Goal: Transaction & Acquisition: Book appointment/travel/reservation

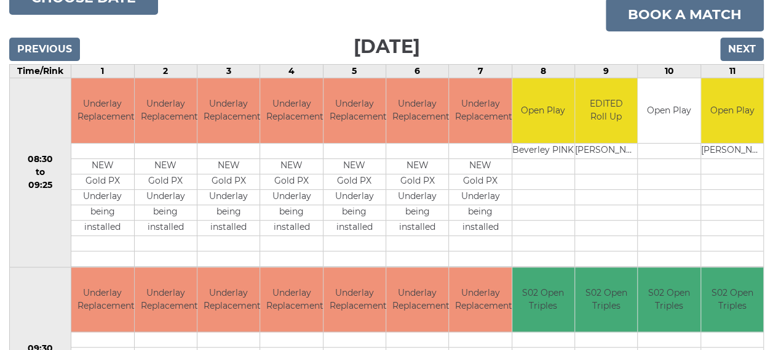
scroll to position [175, 0]
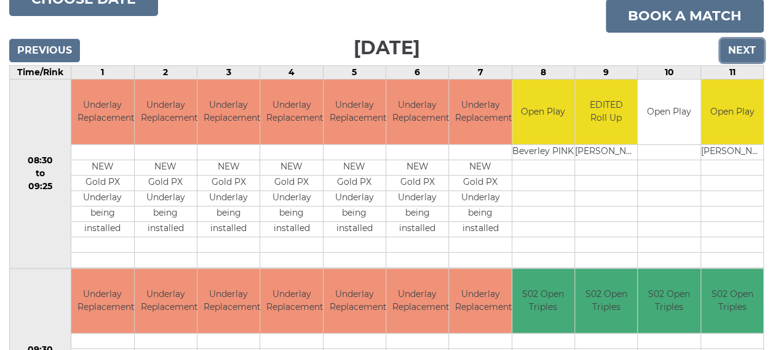
click at [741, 49] on input "Next" at bounding box center [743, 50] width 44 height 23
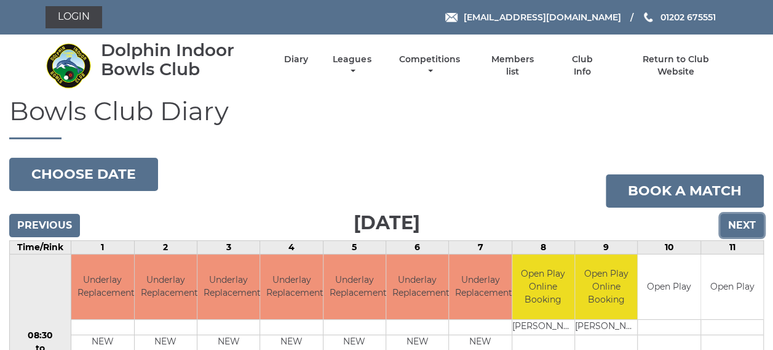
click at [738, 219] on input "Next" at bounding box center [743, 225] width 44 height 23
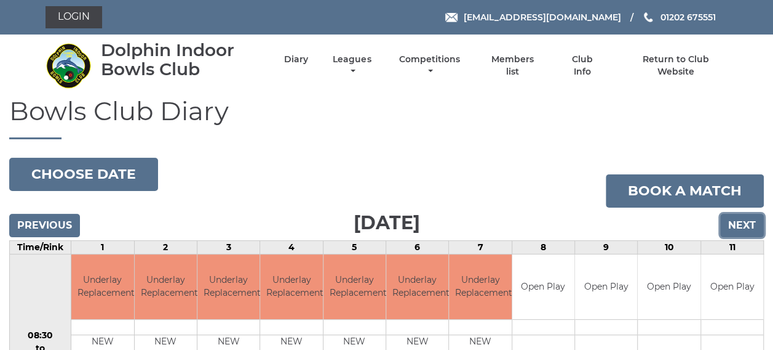
click at [738, 219] on input "Next" at bounding box center [743, 225] width 44 height 23
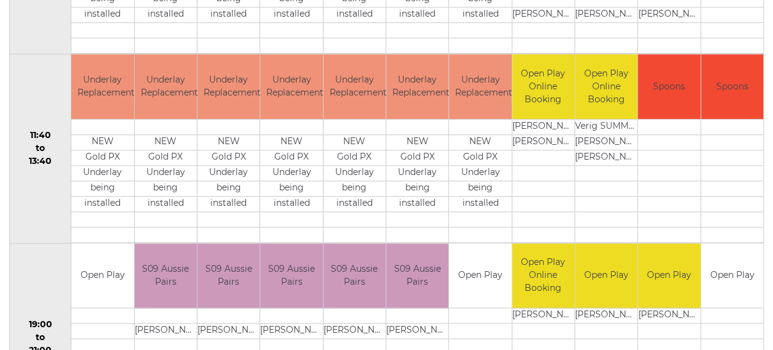
scroll to position [687, 0]
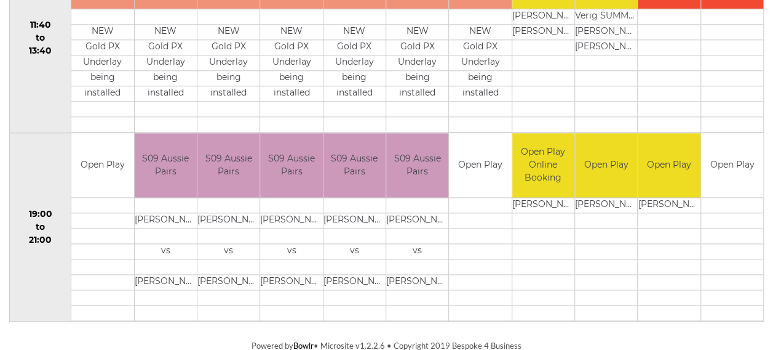
click at [730, 182] on td "Open Play" at bounding box center [732, 165] width 62 height 65
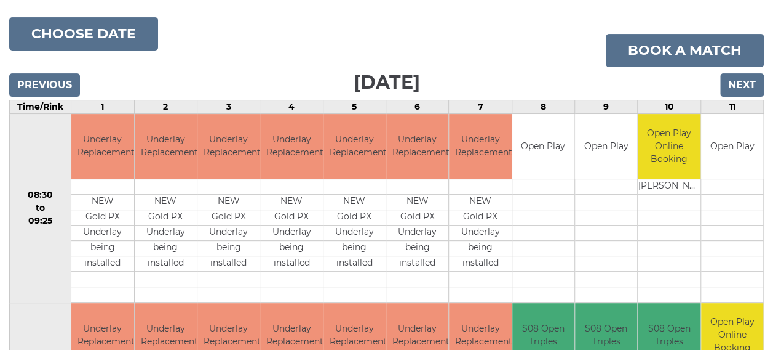
scroll to position [46, 0]
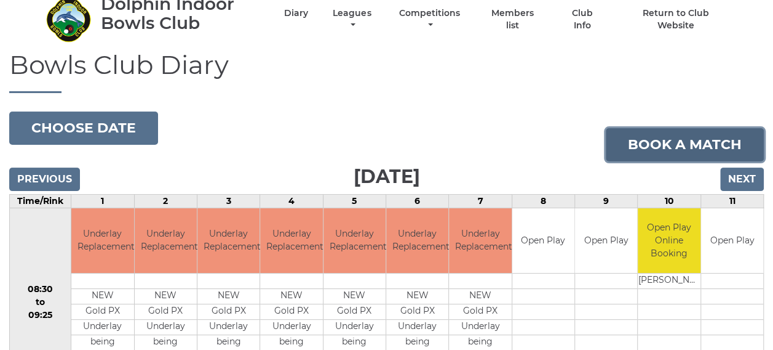
click at [671, 146] on link "Book a match" at bounding box center [685, 144] width 158 height 33
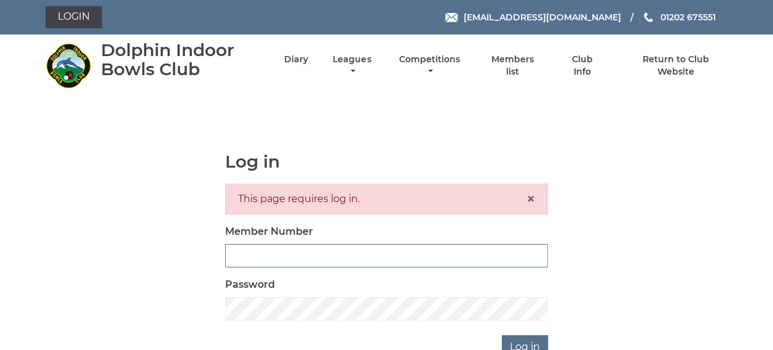
click at [445, 254] on input "Member Number" at bounding box center [386, 255] width 323 height 23
type input "4031"
click at [517, 342] on input "Log in" at bounding box center [525, 346] width 46 height 23
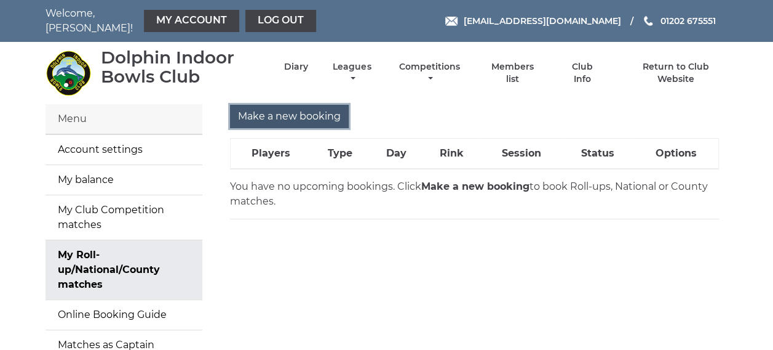
click at [284, 105] on input "Make a new booking" at bounding box center [289, 116] width 119 height 23
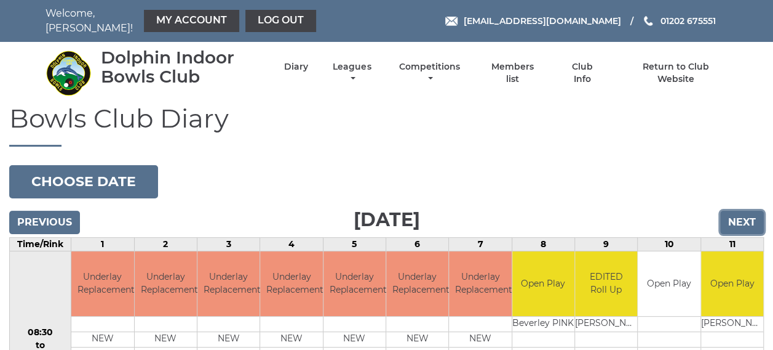
click at [744, 217] on input "Next" at bounding box center [743, 221] width 44 height 23
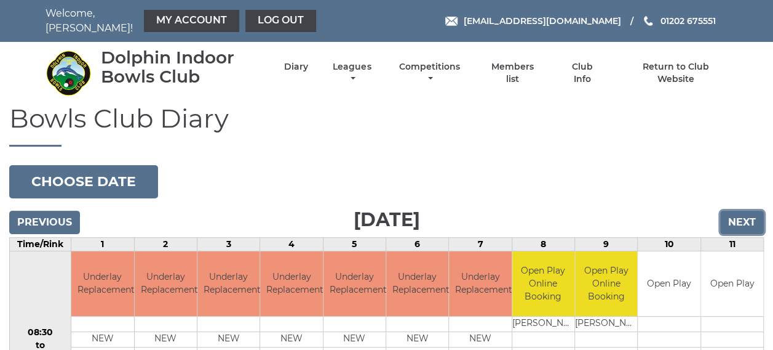
click at [744, 217] on input "Next" at bounding box center [743, 221] width 44 height 23
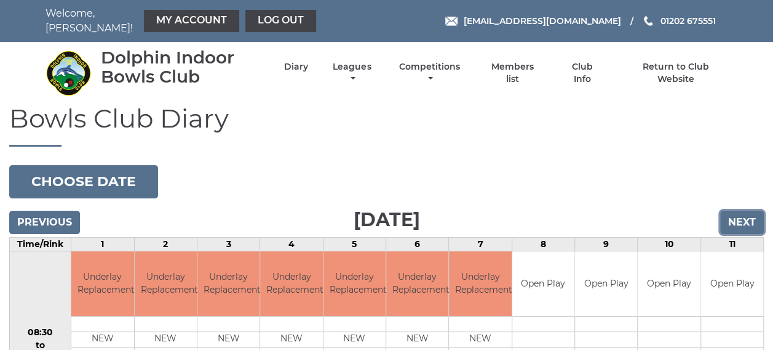
click at [744, 217] on input "Next" at bounding box center [743, 221] width 44 height 23
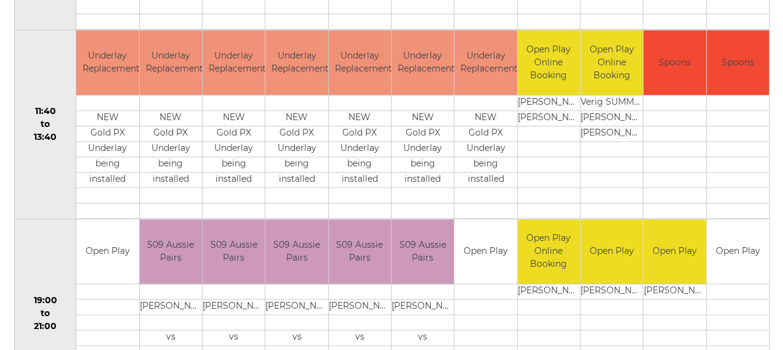
scroll to position [677, 0]
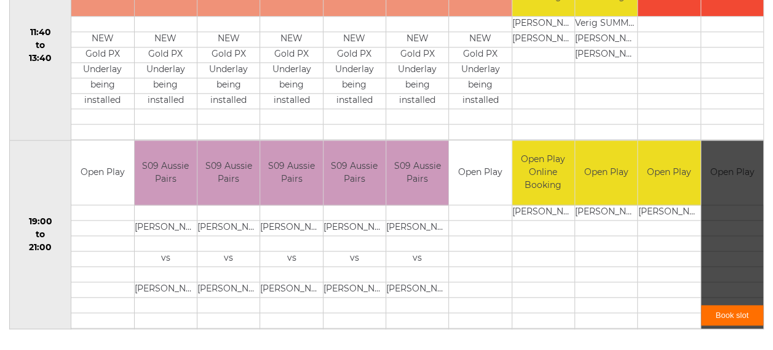
click at [729, 305] on link "Book slot" at bounding box center [732, 315] width 62 height 20
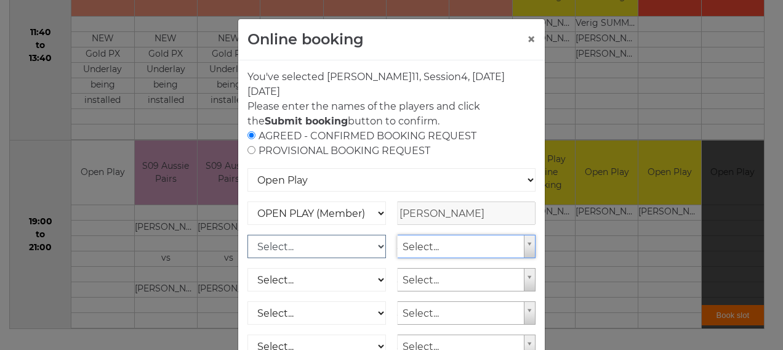
click at [329, 242] on select "Select... OPEN PLAY (Member) OPEN PLAY (Visitor) OPEN PLAY 1 HOUR (Member) OPEN…" at bounding box center [316, 245] width 138 height 23
select select "1_12"
click at [247, 234] on select "Select... OPEN PLAY (Member) OPEN PLAY (Visitor) OPEN PLAY 1 HOUR (Member) OPEN…" at bounding box center [316, 245] width 138 height 23
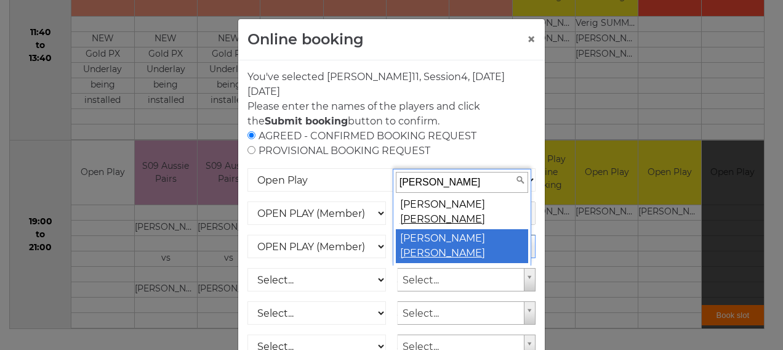
type input "todd"
select select "2084"
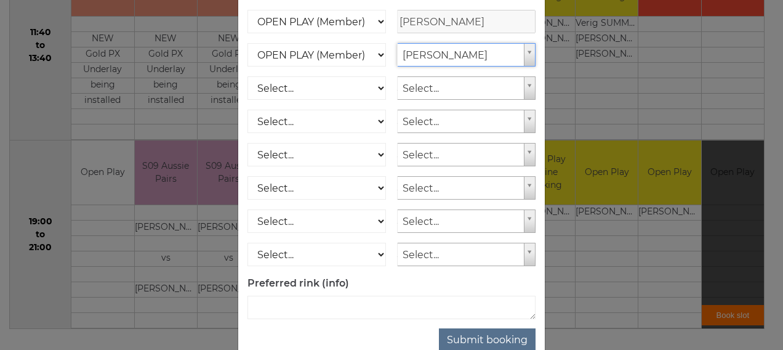
scroll to position [220, 0]
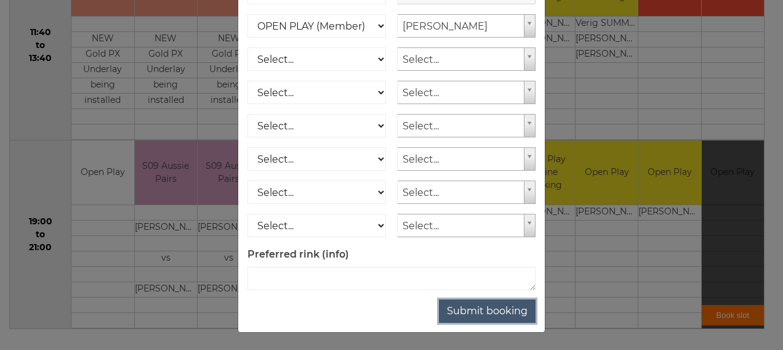
click at [503, 310] on button "Submit booking" at bounding box center [487, 310] width 97 height 23
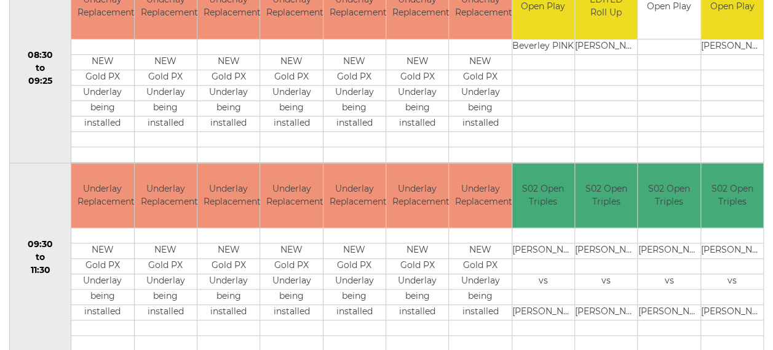
scroll to position [66, 0]
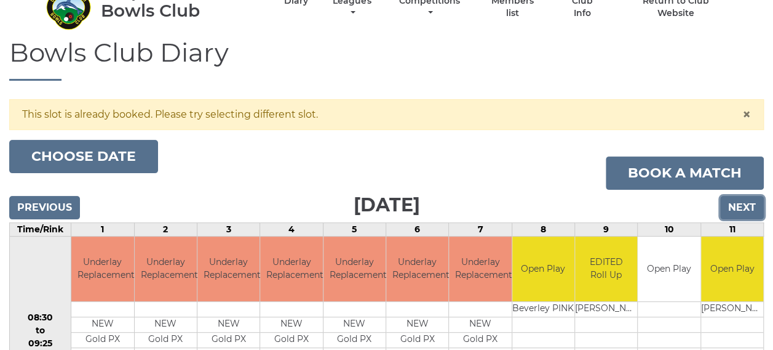
click at [731, 198] on input "Next" at bounding box center [743, 207] width 44 height 23
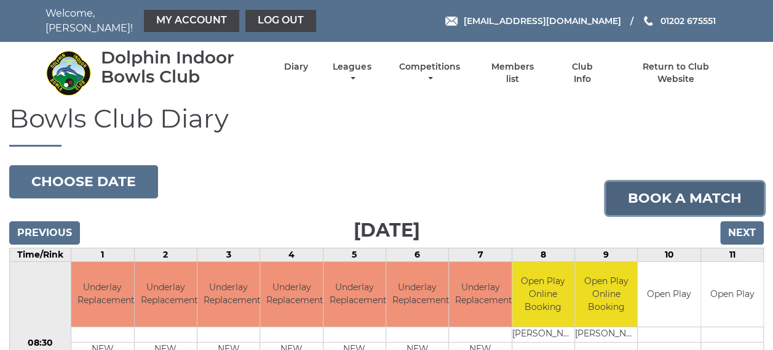
click at [731, 198] on link "Book a match" at bounding box center [685, 198] width 158 height 33
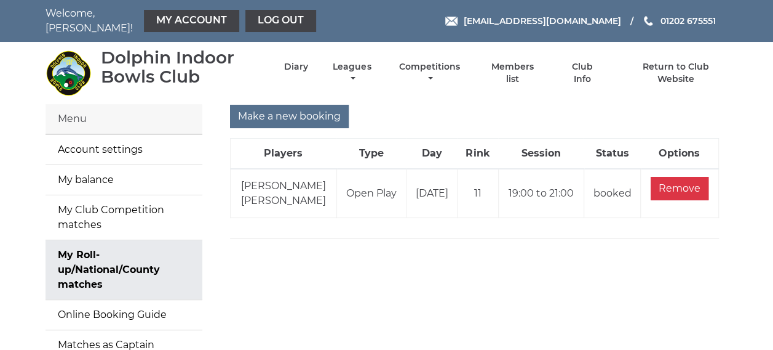
click at [279, 180] on td "Geoff TODD Cynthia TODD" at bounding box center [283, 193] width 106 height 49
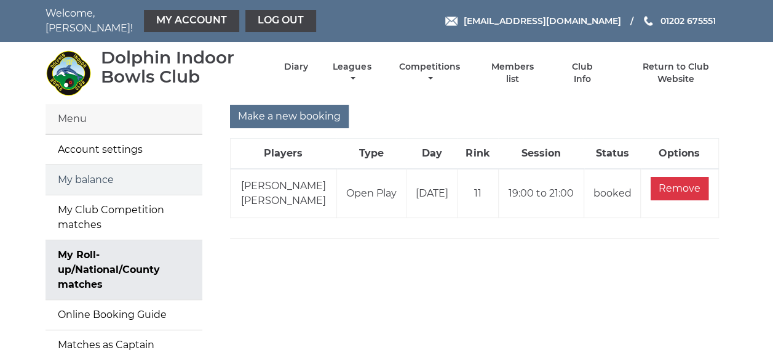
click at [86, 172] on link "My balance" at bounding box center [124, 180] width 157 height 30
